Goal: Transaction & Acquisition: Purchase product/service

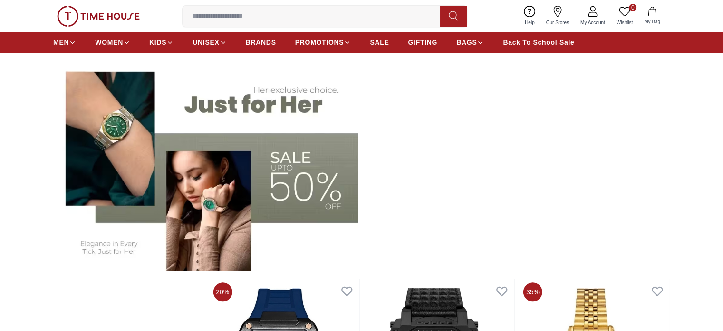
scroll to position [285, 0]
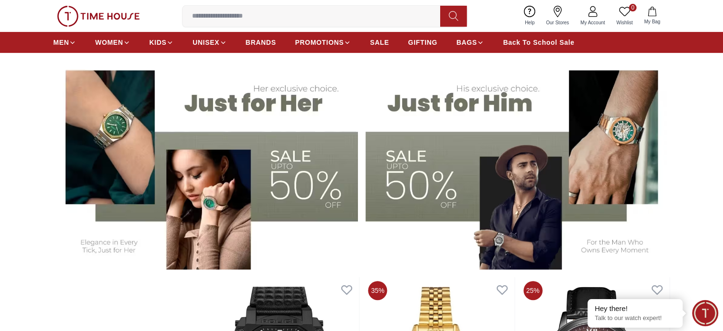
click at [252, 179] on img at bounding box center [205, 164] width 305 height 212
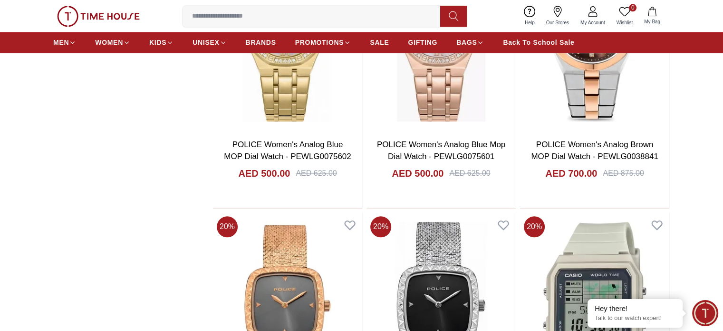
scroll to position [1046, 0]
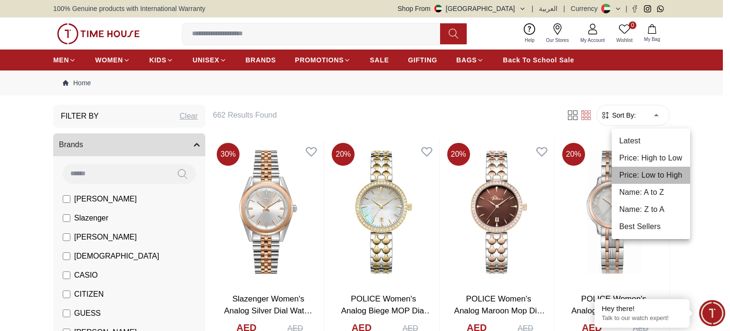
click at [645, 175] on li "Price: Low to High" at bounding box center [651, 174] width 78 height 17
type input "*"
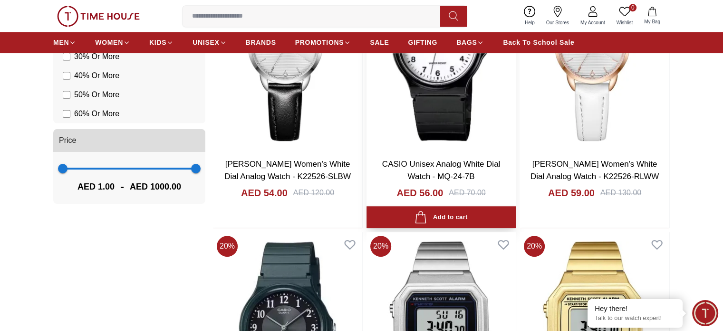
scroll to position [808, 0]
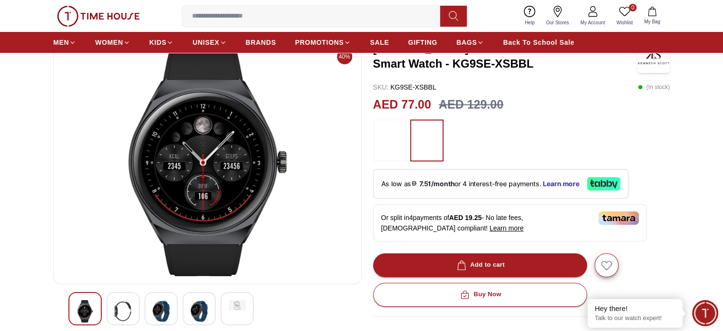
scroll to position [190, 0]
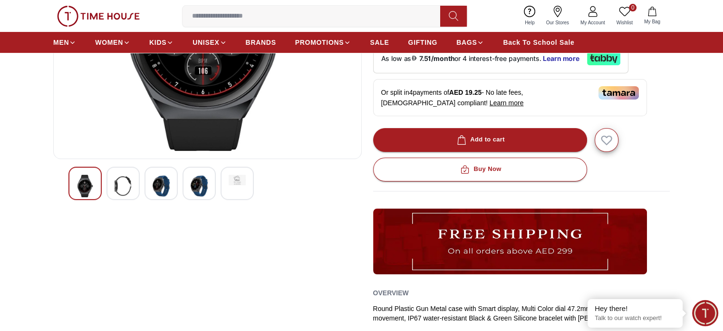
click at [125, 192] on img at bounding box center [123, 186] width 17 height 22
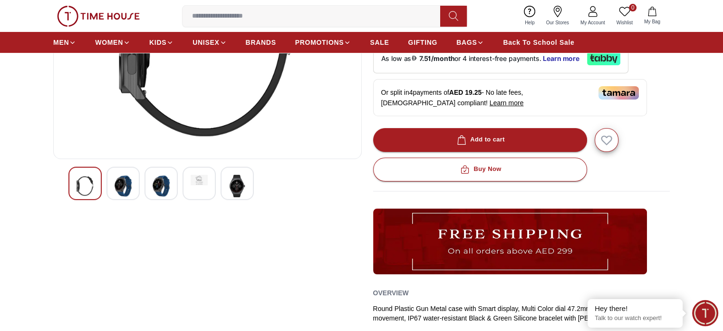
click at [153, 184] on img at bounding box center [161, 186] width 17 height 22
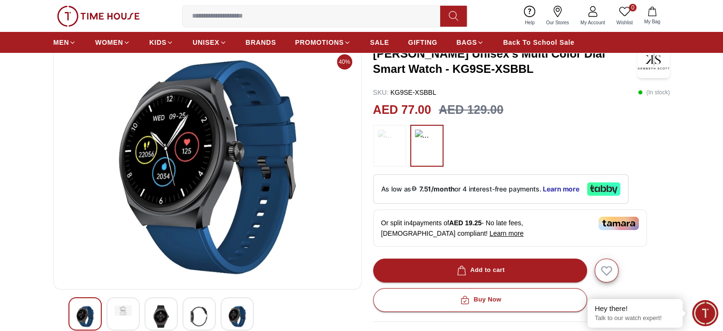
scroll to position [48, 0]
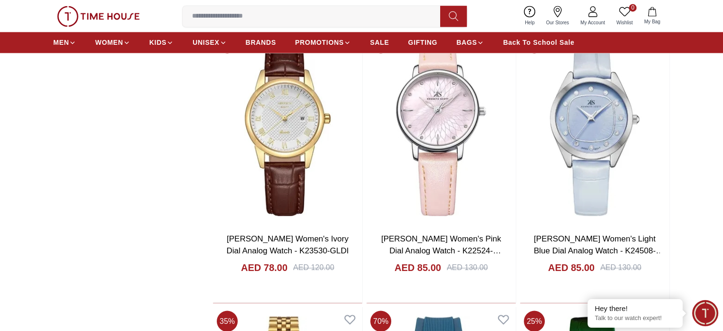
scroll to position [1558, 0]
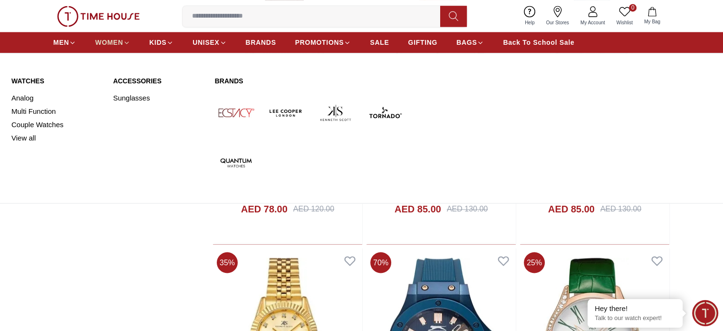
click at [97, 37] on link "WOMEN" at bounding box center [112, 42] width 35 height 17
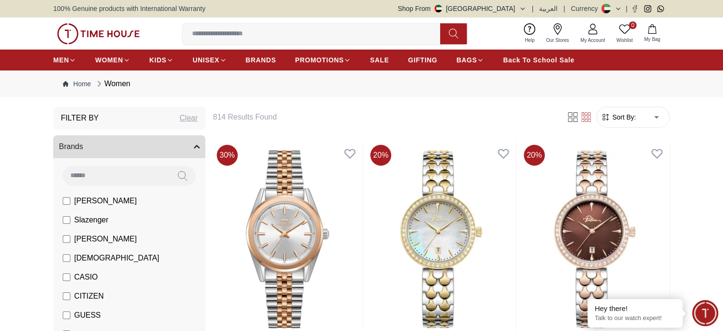
click at [643, 95] on nav "Home Women" at bounding box center [361, 83] width 617 height 27
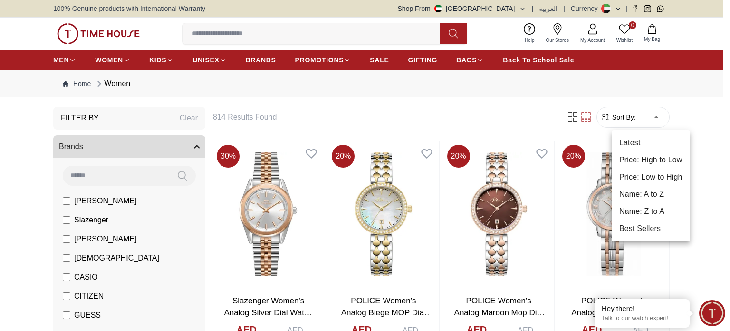
click at [647, 171] on li "Price: Low to High" at bounding box center [651, 176] width 78 height 17
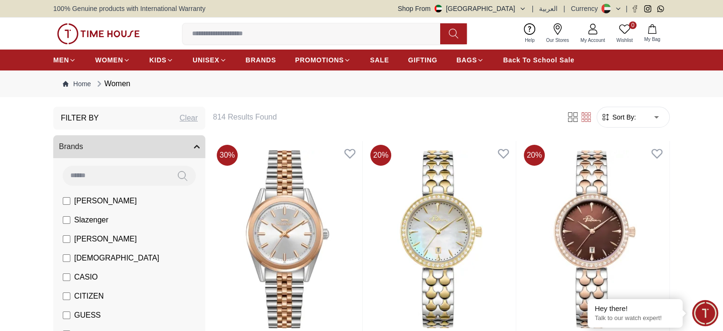
type input "*"
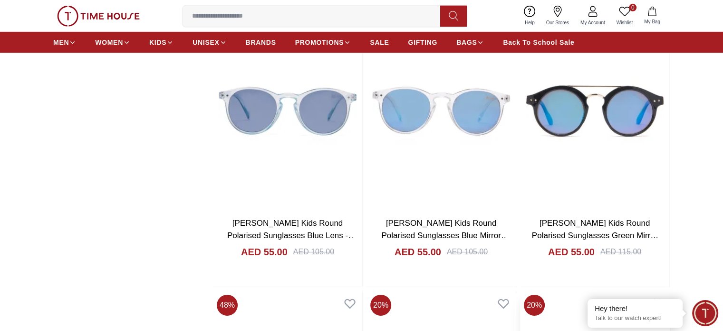
scroll to position [2953, 0]
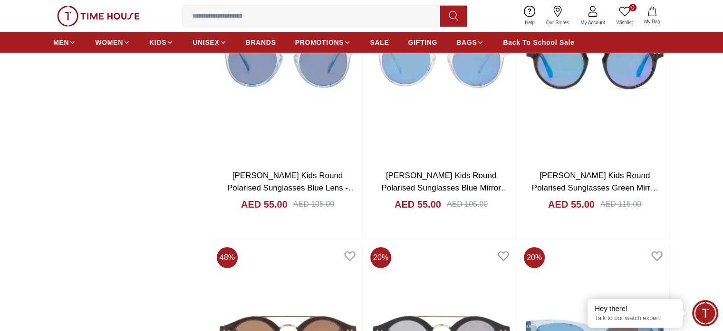
click at [253, 13] on input at bounding box center [315, 16] width 265 height 19
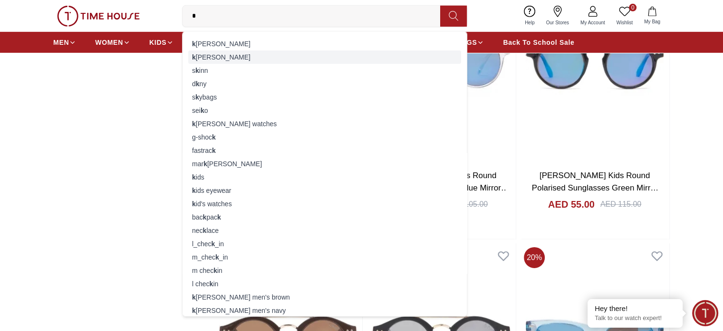
type input "*"
click at [226, 58] on div "k [PERSON_NAME]" at bounding box center [324, 56] width 273 height 13
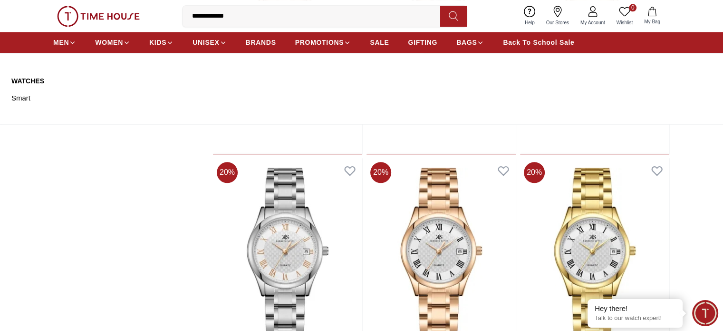
scroll to position [1094, 0]
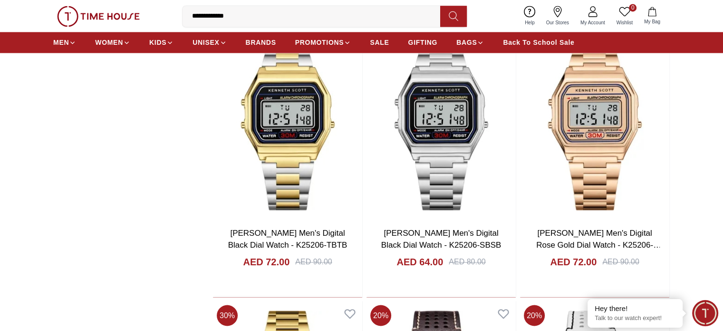
scroll to position [1522, 0]
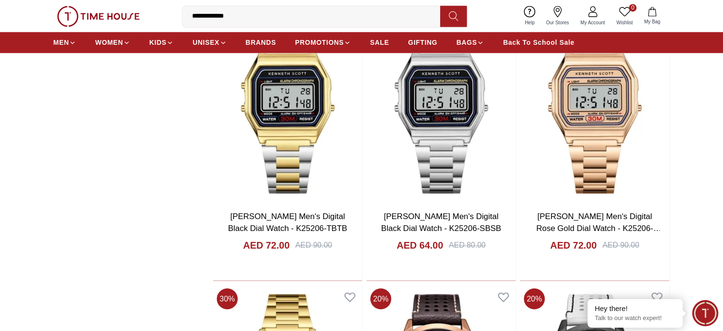
click at [240, 11] on input "**********" at bounding box center [315, 16] width 265 height 19
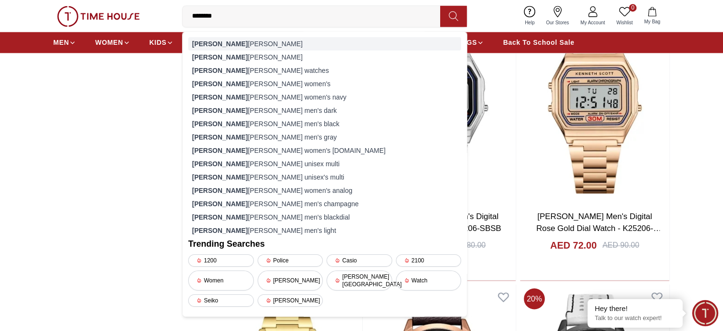
type input "*******"
click at [232, 41] on div "[PERSON_NAME] [PERSON_NAME]" at bounding box center [324, 43] width 273 height 13
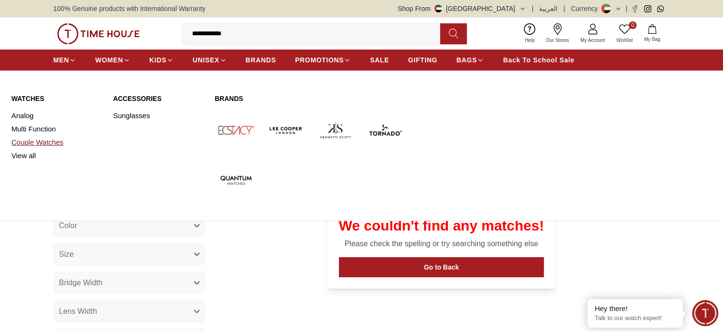
click at [23, 141] on link "Couple Watches" at bounding box center [56, 142] width 90 height 13
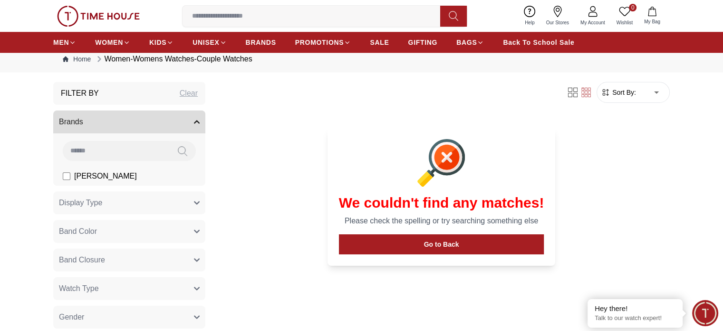
scroll to position [48, 0]
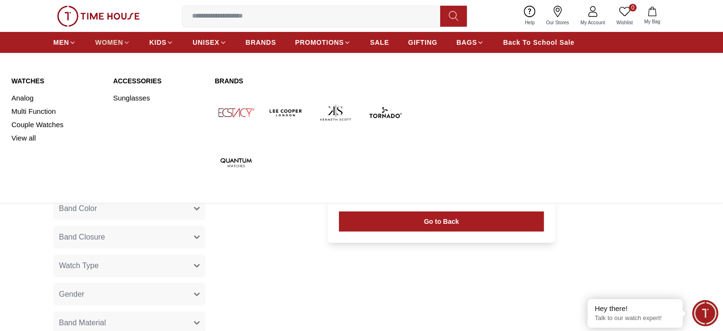
click at [105, 39] on span "WOMEN" at bounding box center [109, 43] width 28 height 10
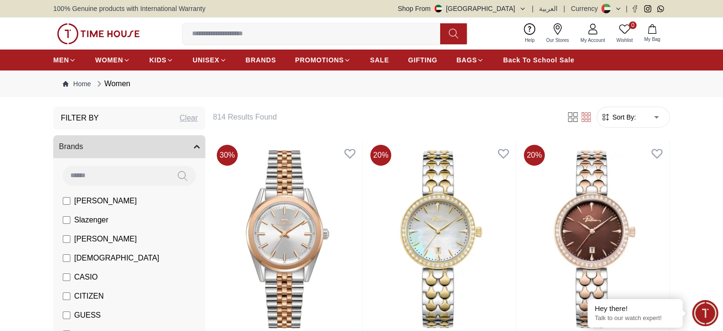
click at [666, 122] on form "Sort By: ​ ****** ​" at bounding box center [633, 117] width 73 height 21
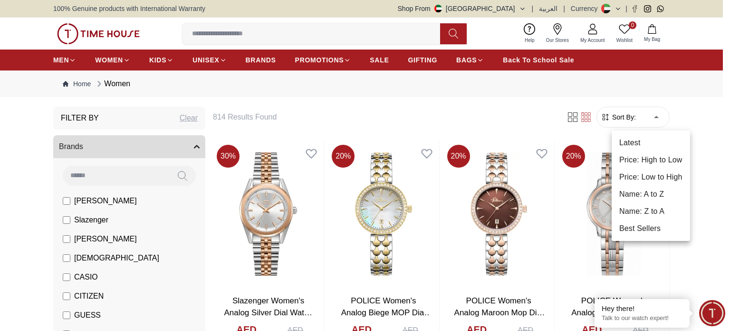
click at [651, 178] on li "Price: Low to High" at bounding box center [651, 176] width 78 height 17
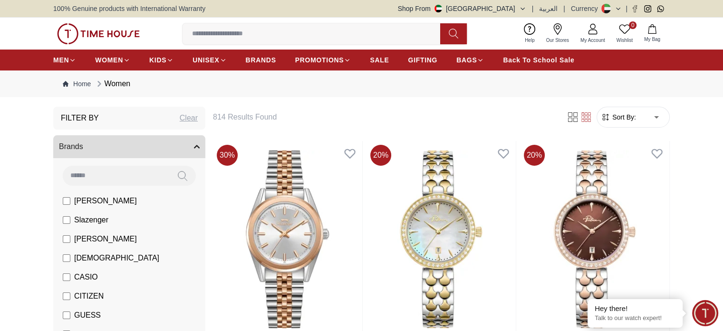
type input "*"
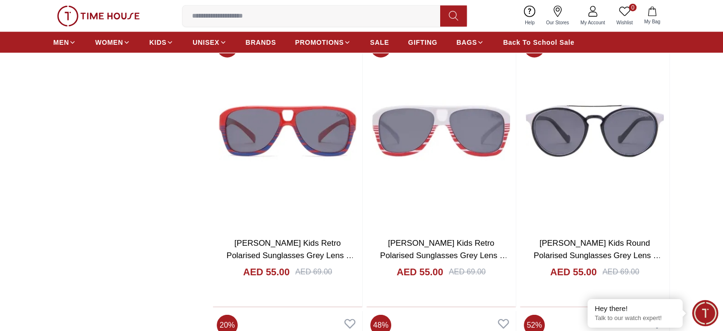
scroll to position [2323, 0]
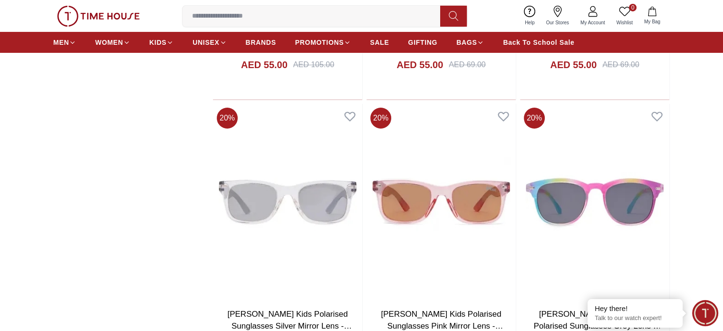
scroll to position [3464, 0]
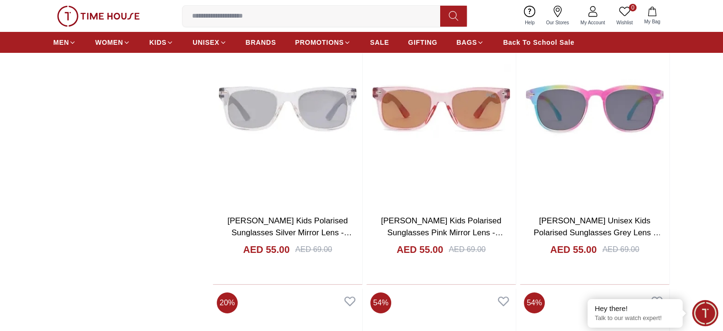
scroll to position [3607, 0]
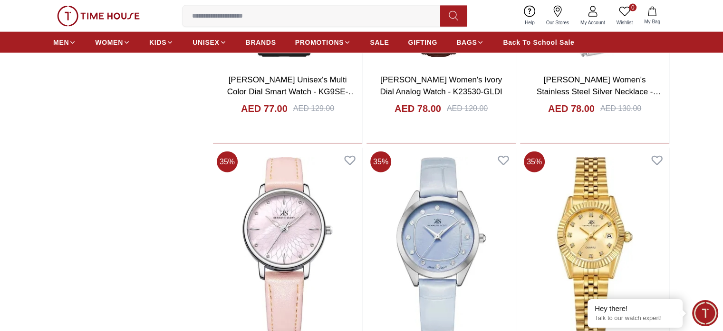
scroll to position [5842, 0]
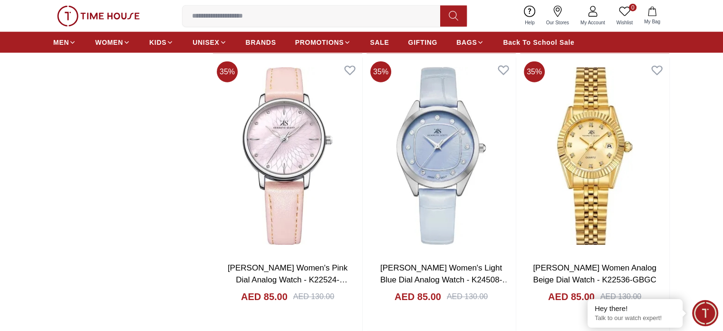
scroll to position [6127, 0]
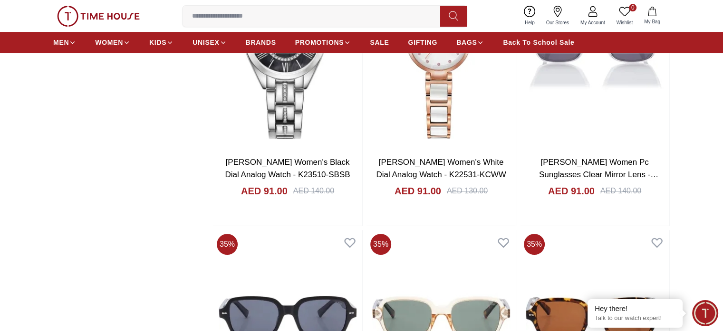
scroll to position [7316, 0]
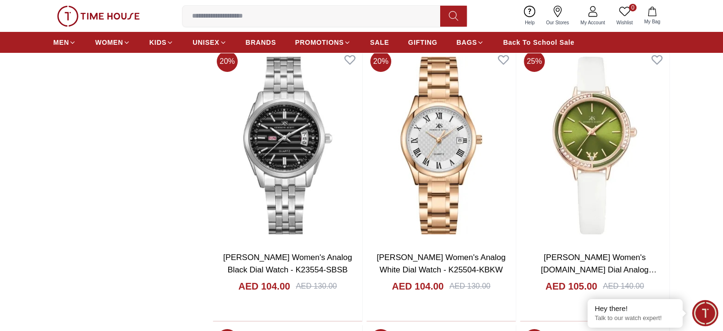
scroll to position [10872, 0]
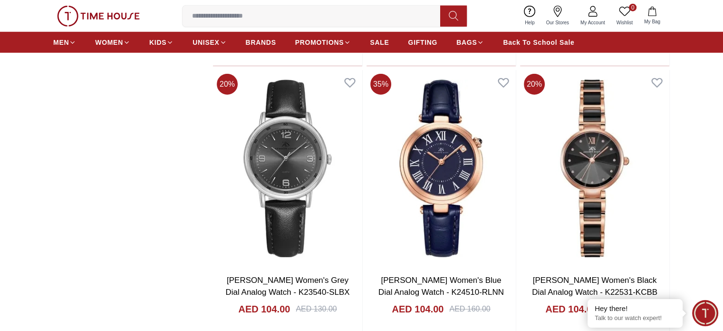
scroll to position [9541, 0]
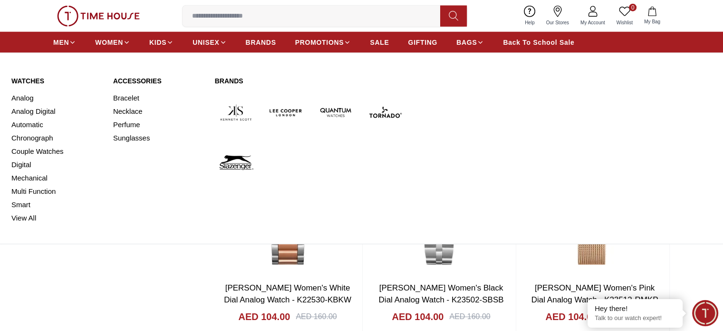
click at [53, 41] on div "MEN WOMEN KIDS UNISEX BRANDS PROMOTIONS SALE GIFTING BAGS Back To School Sale" at bounding box center [361, 42] width 723 height 21
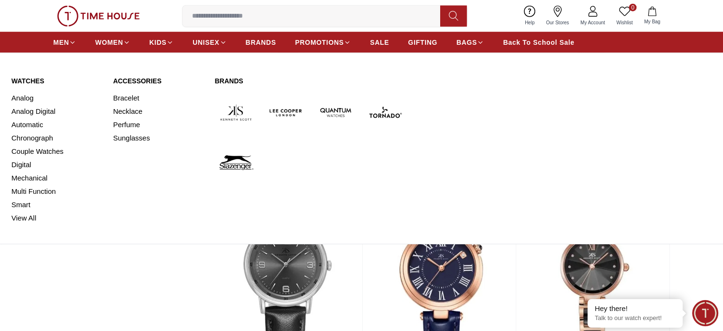
scroll to position [9727, 0]
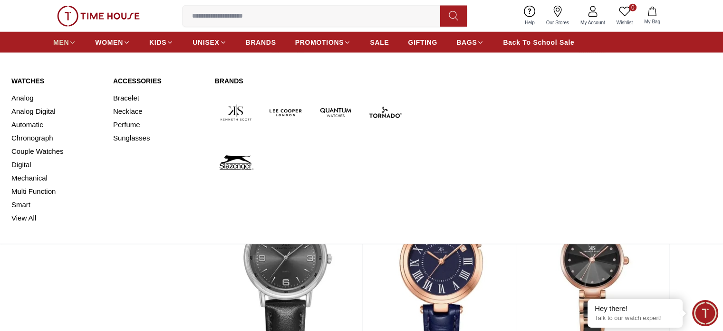
click at [62, 47] on link "MEN" at bounding box center [64, 42] width 23 height 17
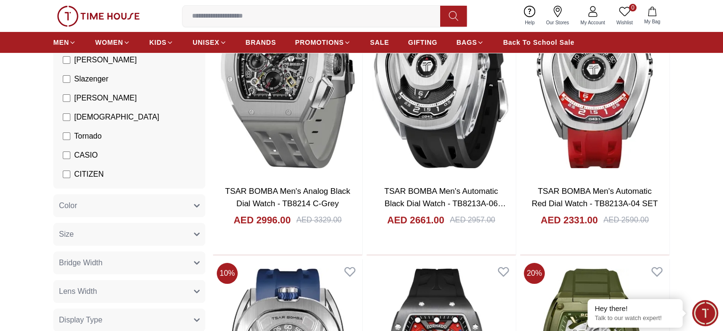
scroll to position [144, 0]
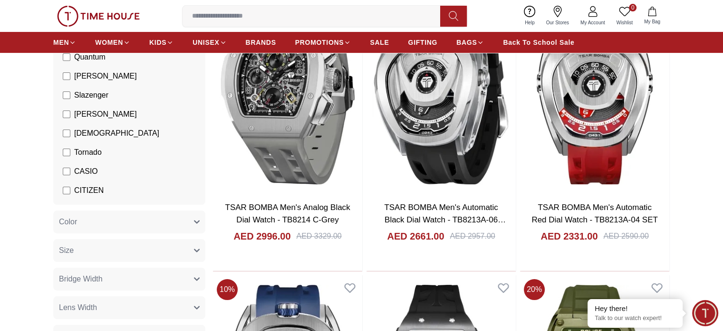
click at [652, 17] on button "My Bag" at bounding box center [653, 16] width 28 height 22
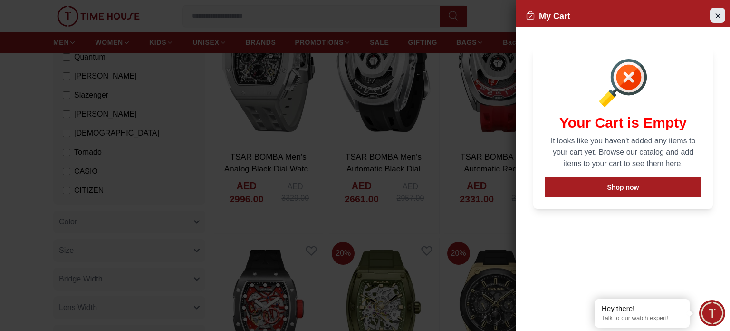
click at [723, 11] on button "Close Account" at bounding box center [718, 15] width 15 height 15
